Goal: Task Accomplishment & Management: Manage account settings

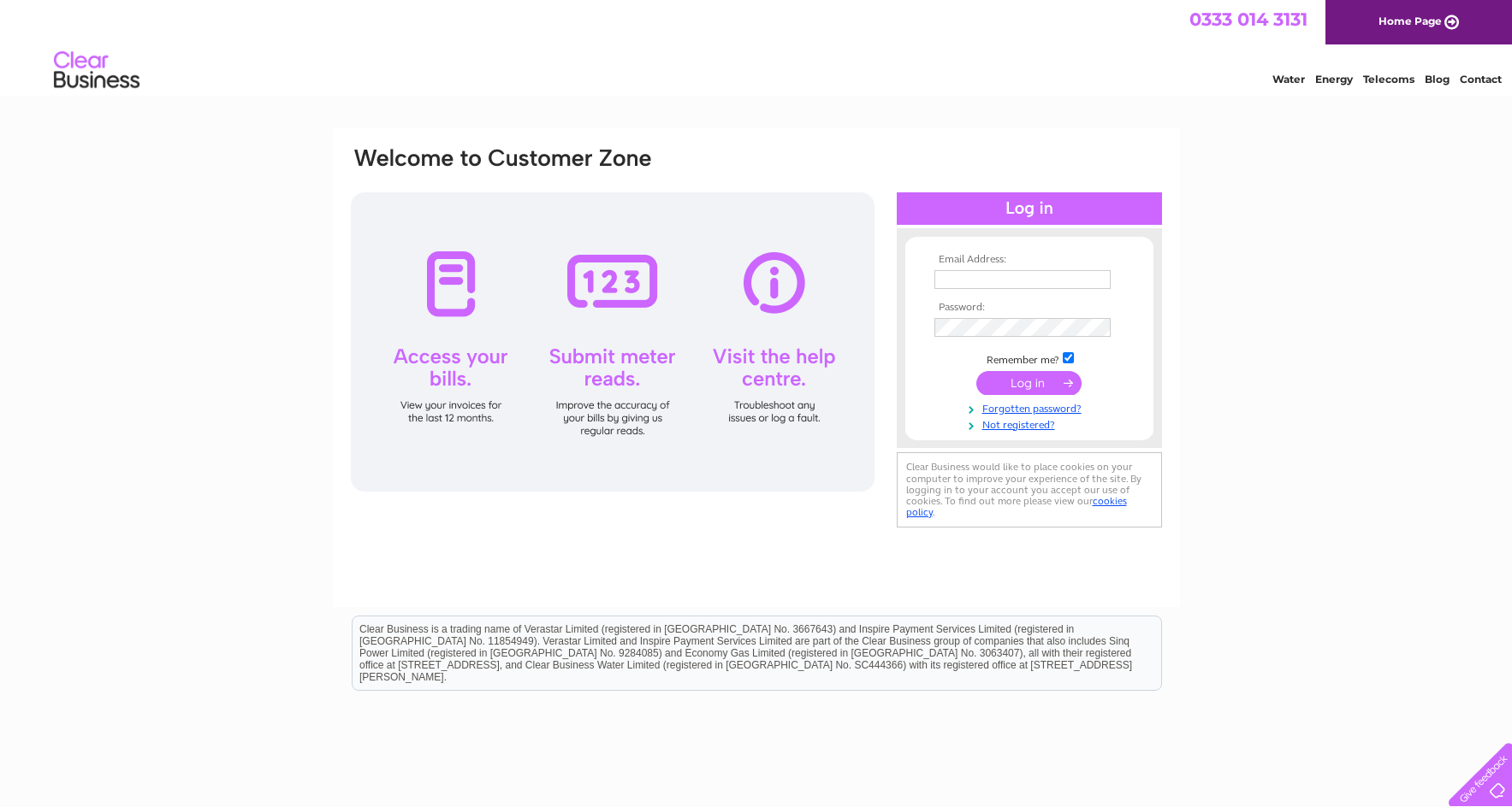
type input "[EMAIL_ADDRESS][DOMAIN_NAME]"
click at [1022, 383] on input "submit" at bounding box center [1029, 383] width 105 height 24
click at [1002, 381] on input "submit" at bounding box center [1029, 383] width 105 height 24
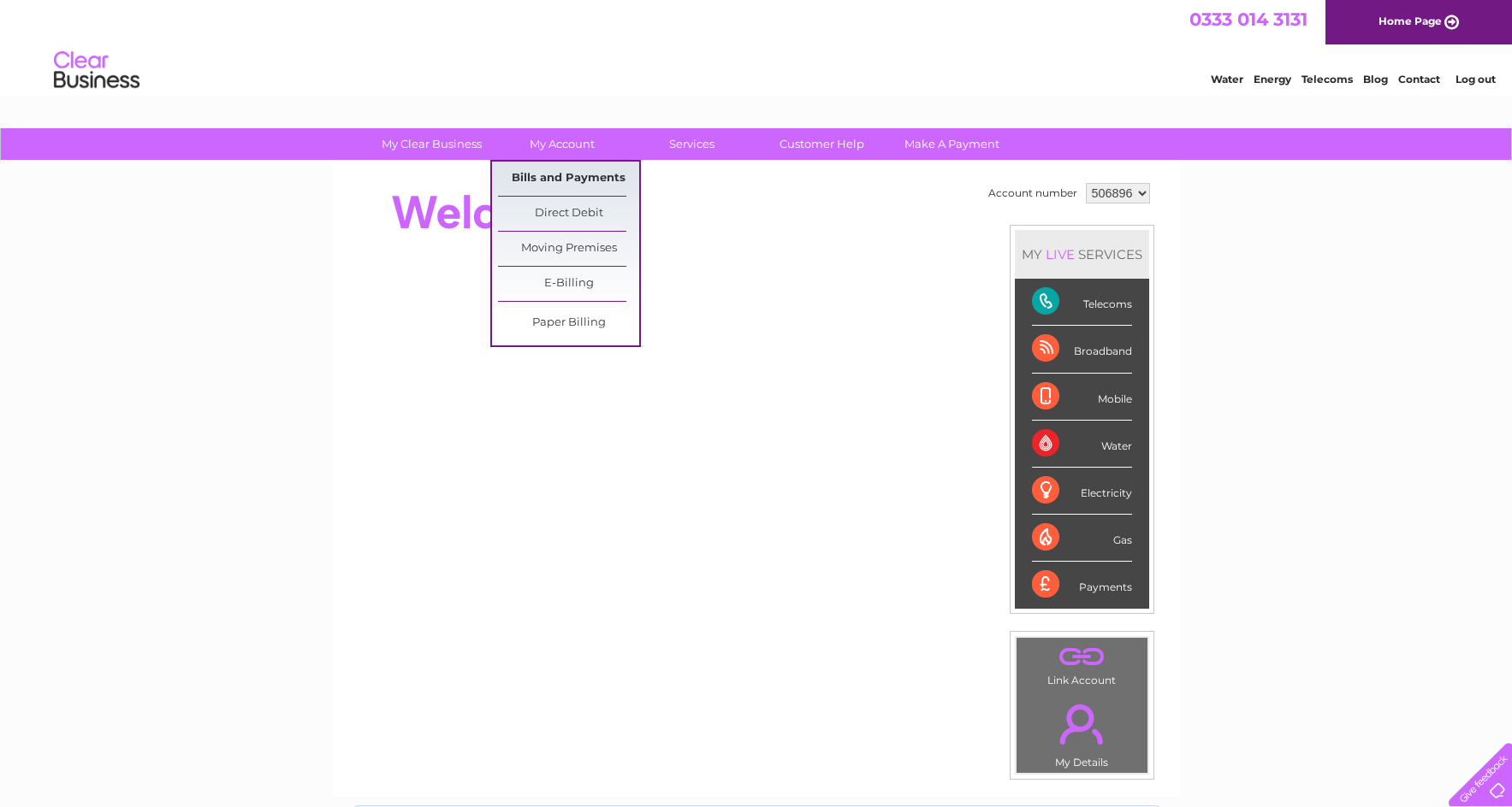
click at [544, 176] on link "Bills and Payments" at bounding box center [568, 178] width 141 height 34
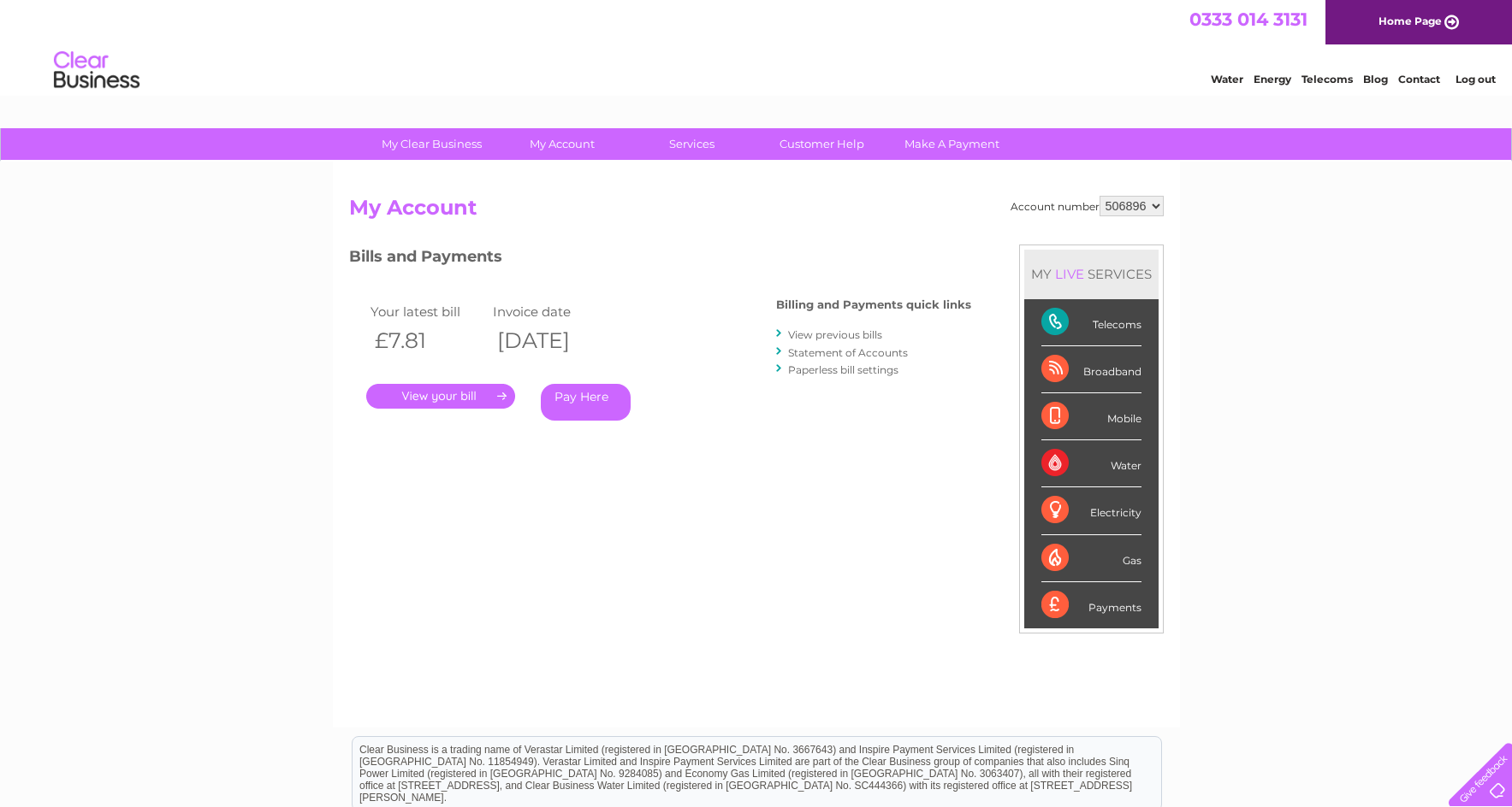
click at [419, 392] on link "." at bounding box center [440, 397] width 148 height 25
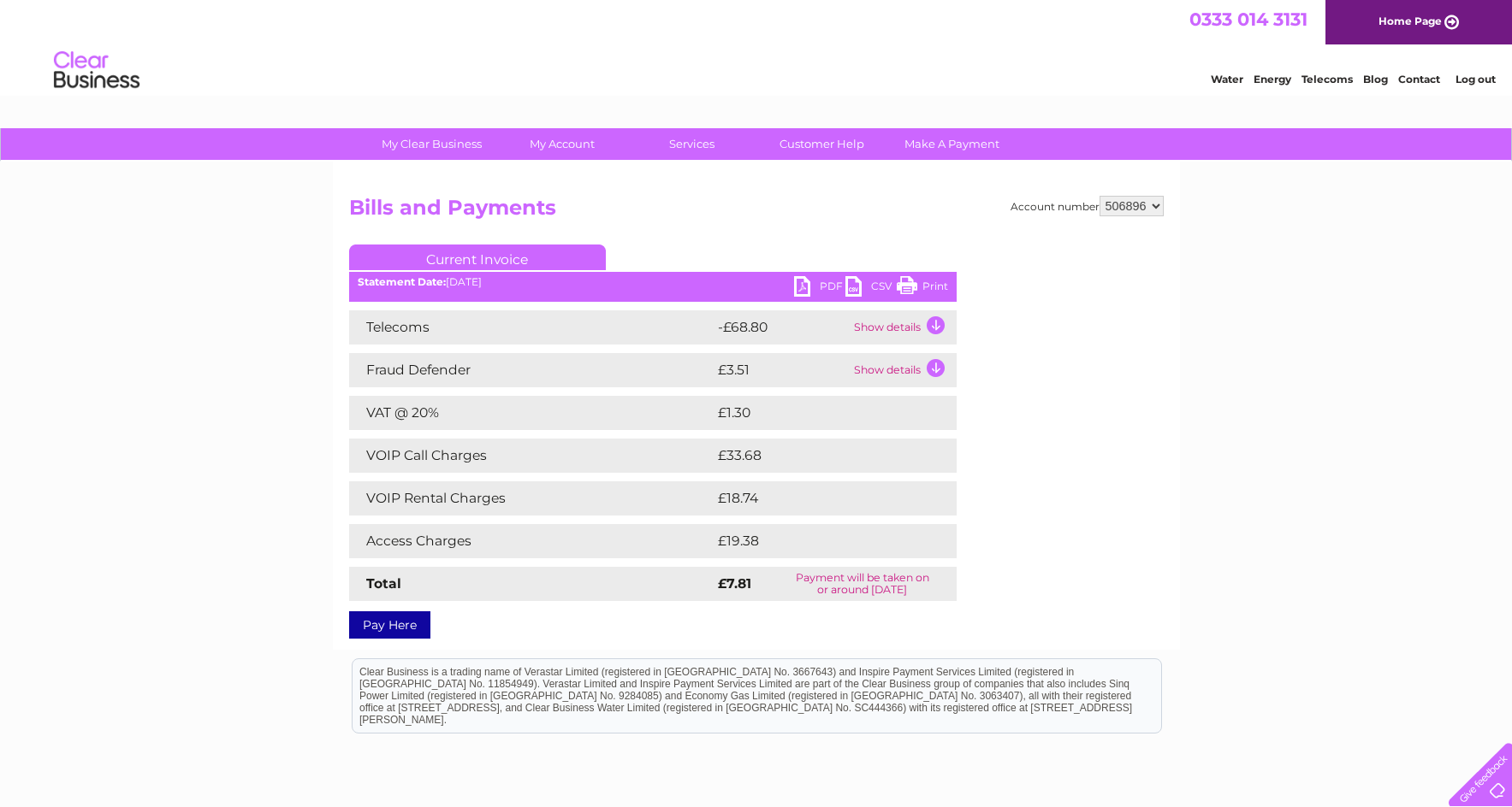
click at [830, 285] on link "PDF" at bounding box center [819, 289] width 51 height 25
click at [1476, 77] on link "Log out" at bounding box center [1475, 79] width 40 height 13
